Goal: Transaction & Acquisition: Purchase product/service

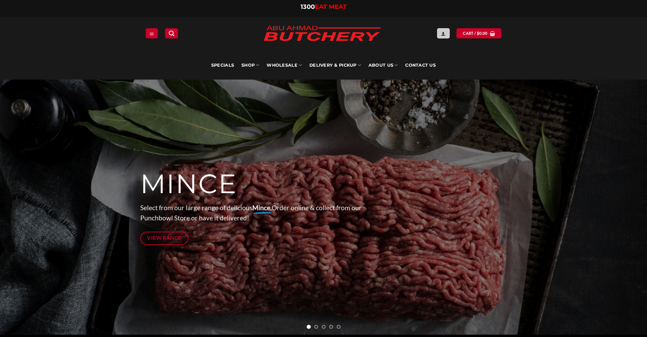
click at [445, 32] on icon "Login" at bounding box center [443, 33] width 5 height 5
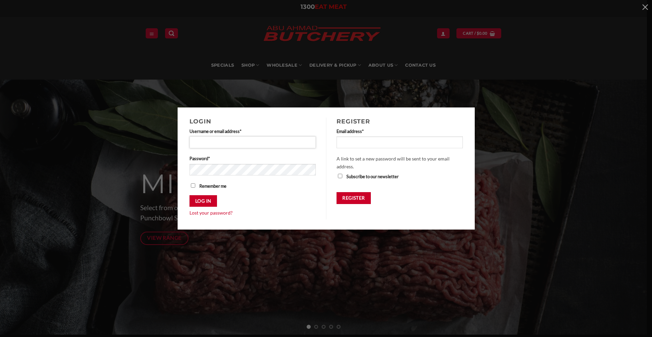
click at [228, 142] on input "Username or email address * Required" at bounding box center [253, 142] width 127 height 12
type input "**********"
click at [204, 201] on button "Log in" at bounding box center [204, 201] width 28 height 12
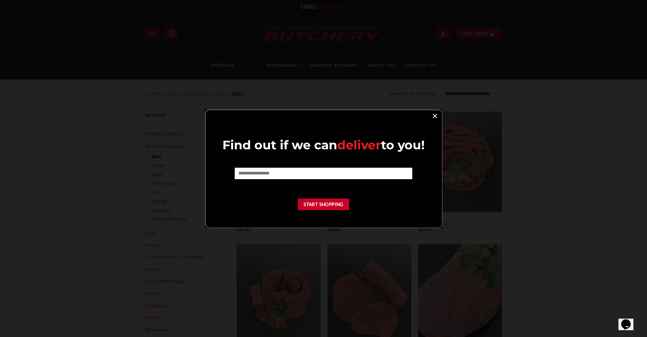
click at [433, 112] on link "×" at bounding box center [435, 115] width 10 height 9
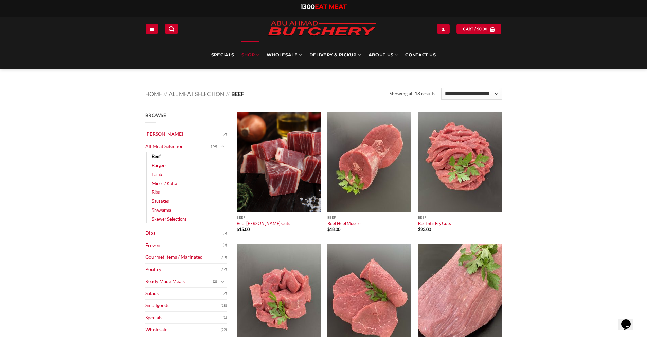
scroll to position [193, 0]
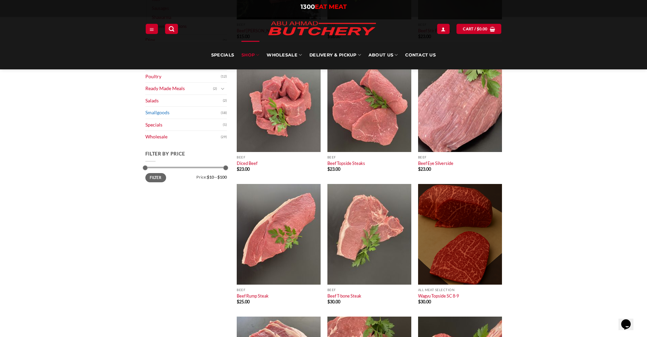
click at [164, 114] on link "Smallgoods" at bounding box center [182, 113] width 75 height 12
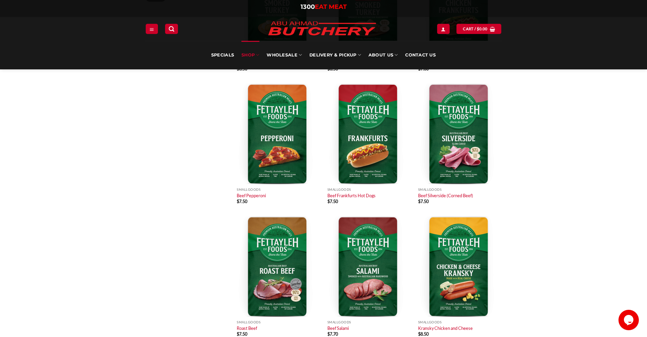
scroll to position [295, 0]
